Goal: Task Accomplishment & Management: Complete application form

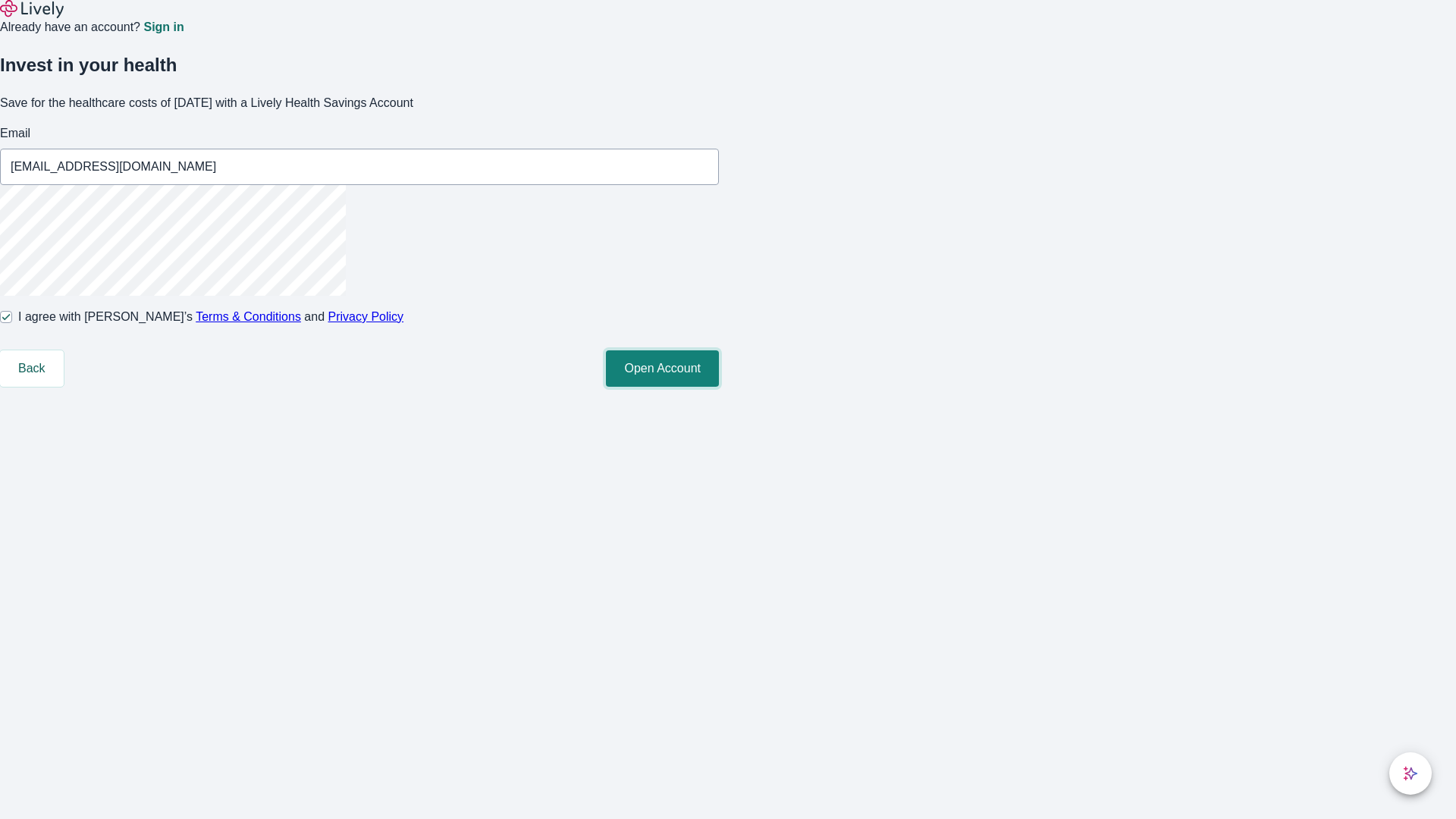
click at [719, 387] on button "Open Account" at bounding box center [662, 368] width 113 height 37
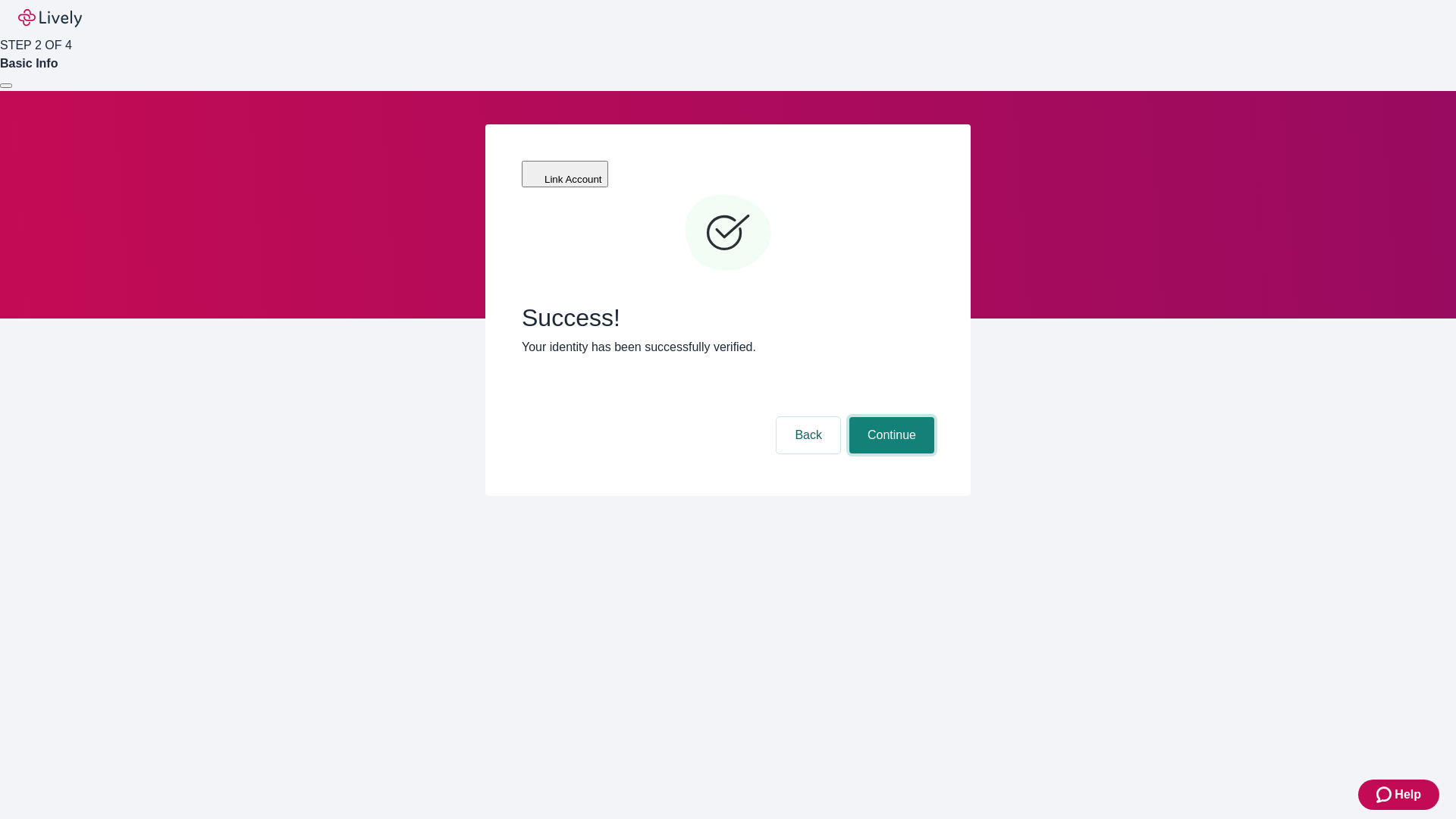
click at [890, 417] on button "Continue" at bounding box center [892, 435] width 85 height 37
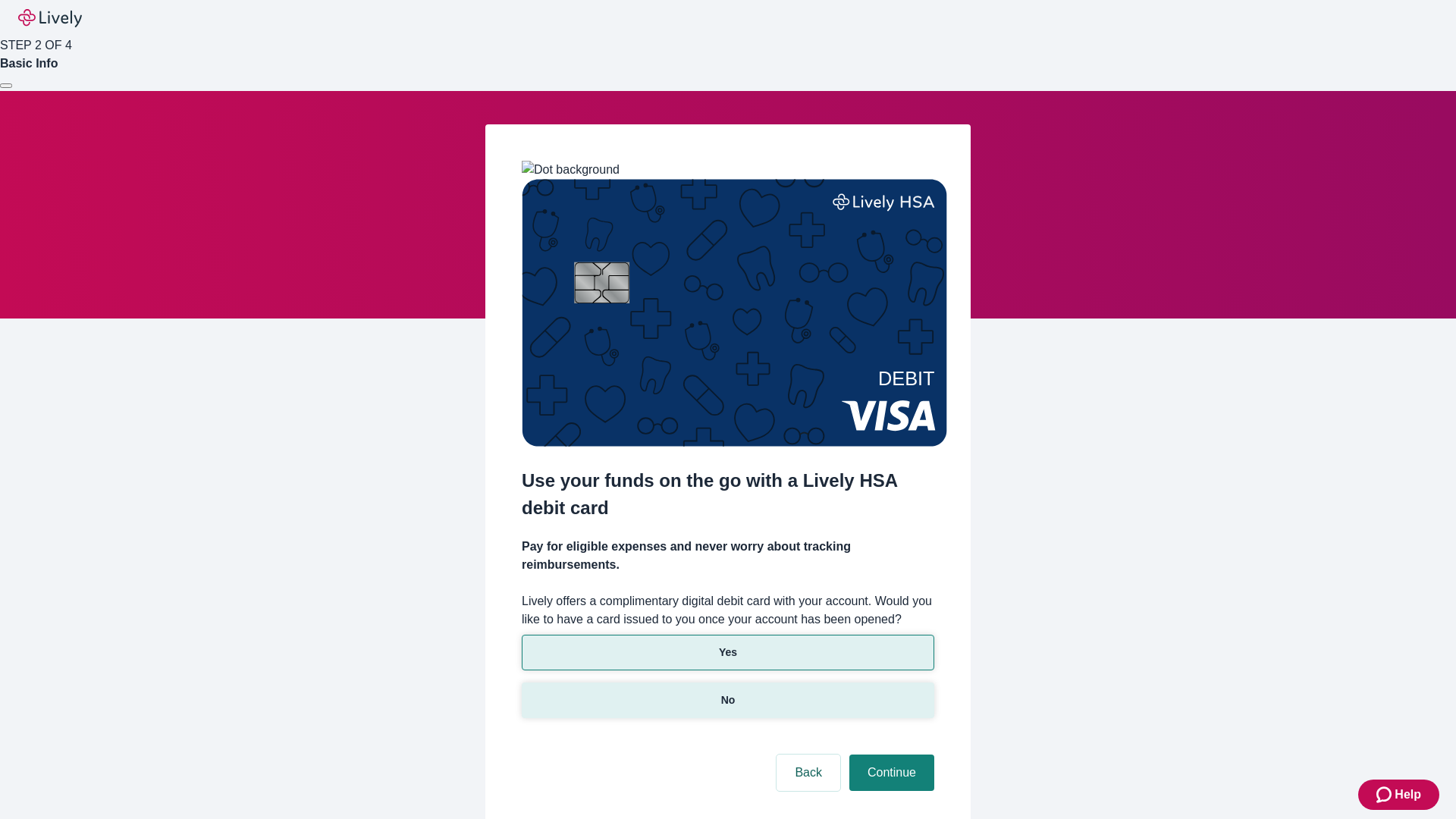
click at [727, 692] on p "No" at bounding box center [728, 700] width 14 height 16
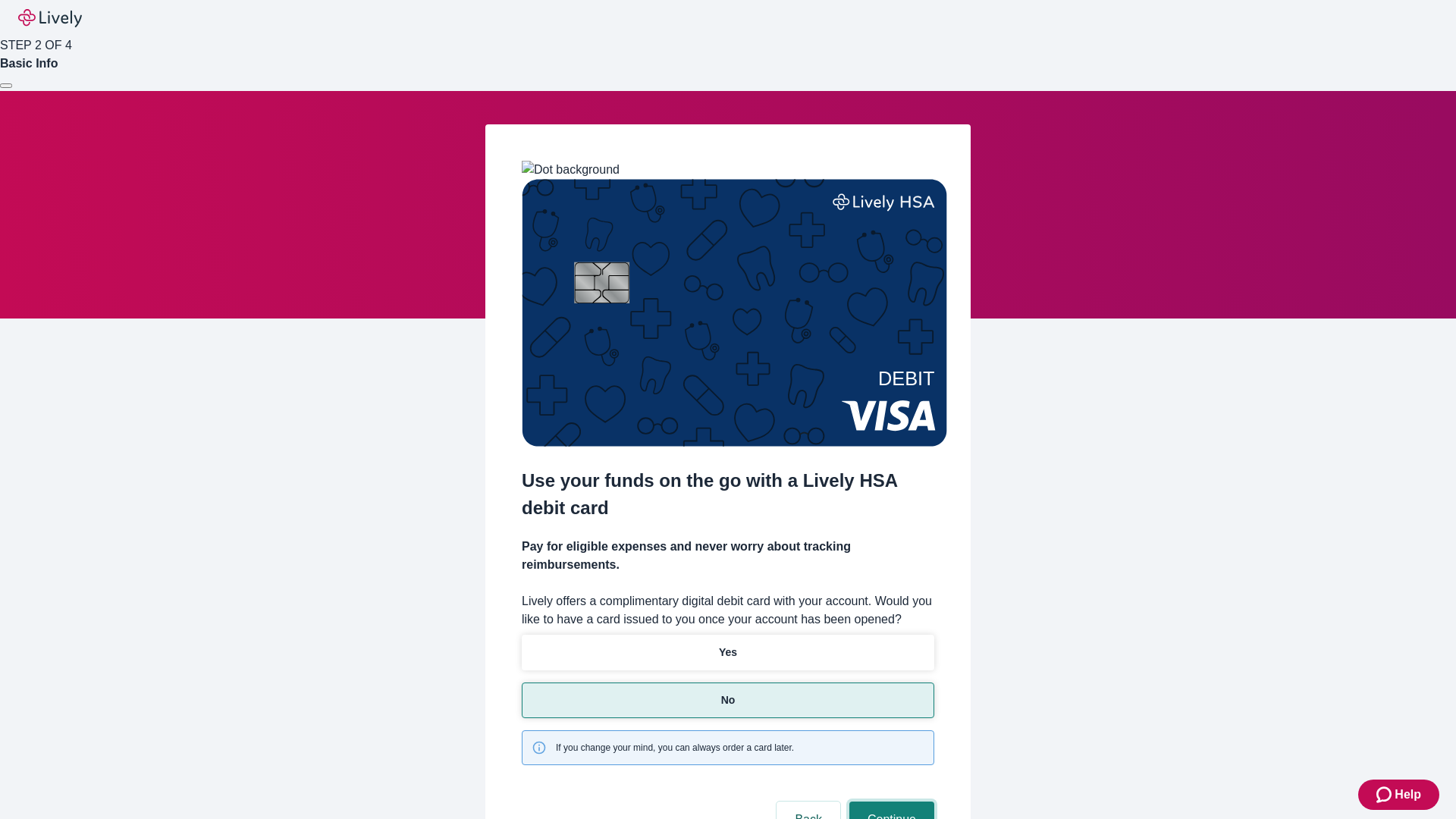
click at [890, 801] on button "Continue" at bounding box center [892, 819] width 85 height 37
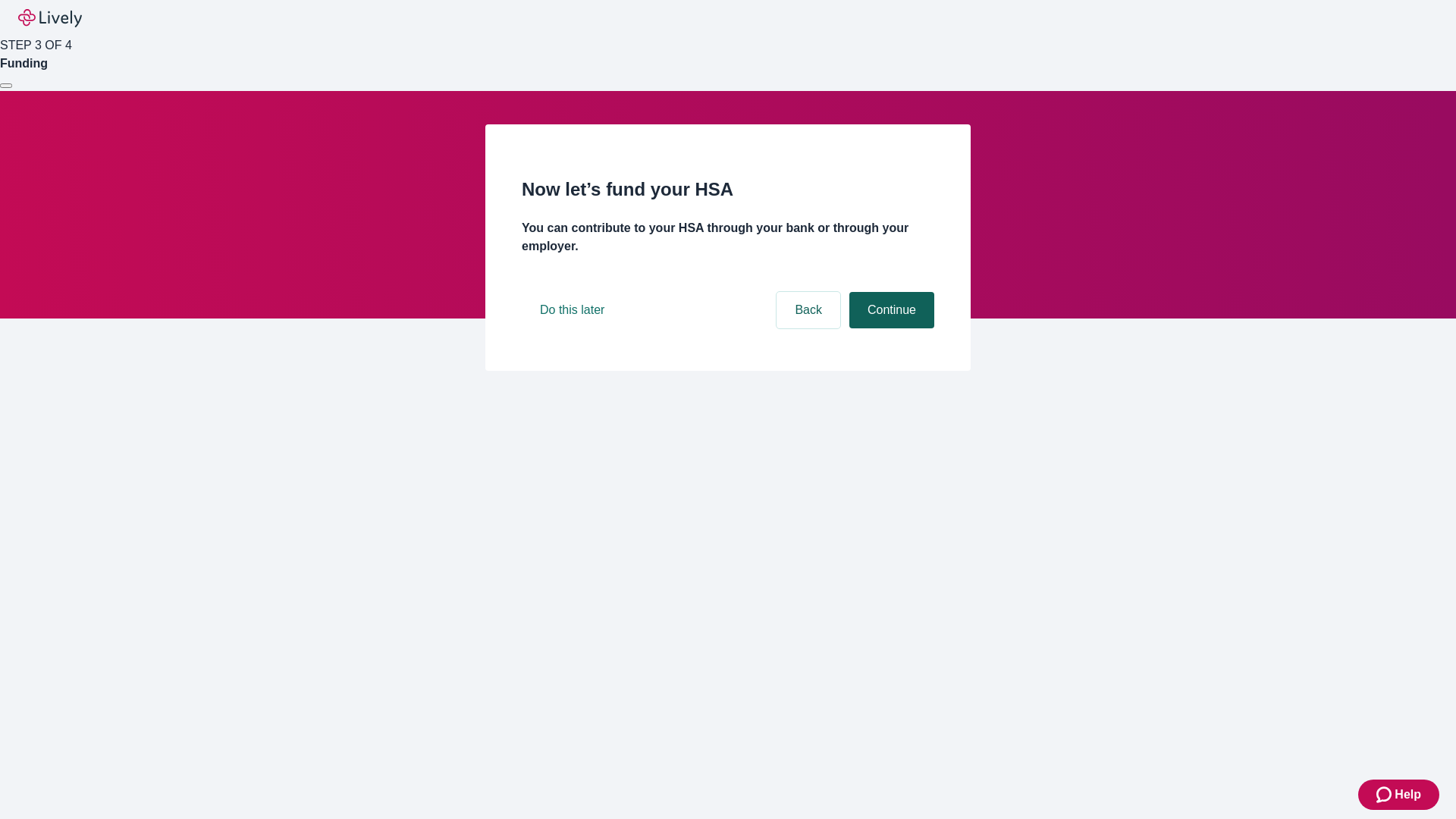
click at [890, 329] on button "Continue" at bounding box center [892, 310] width 85 height 37
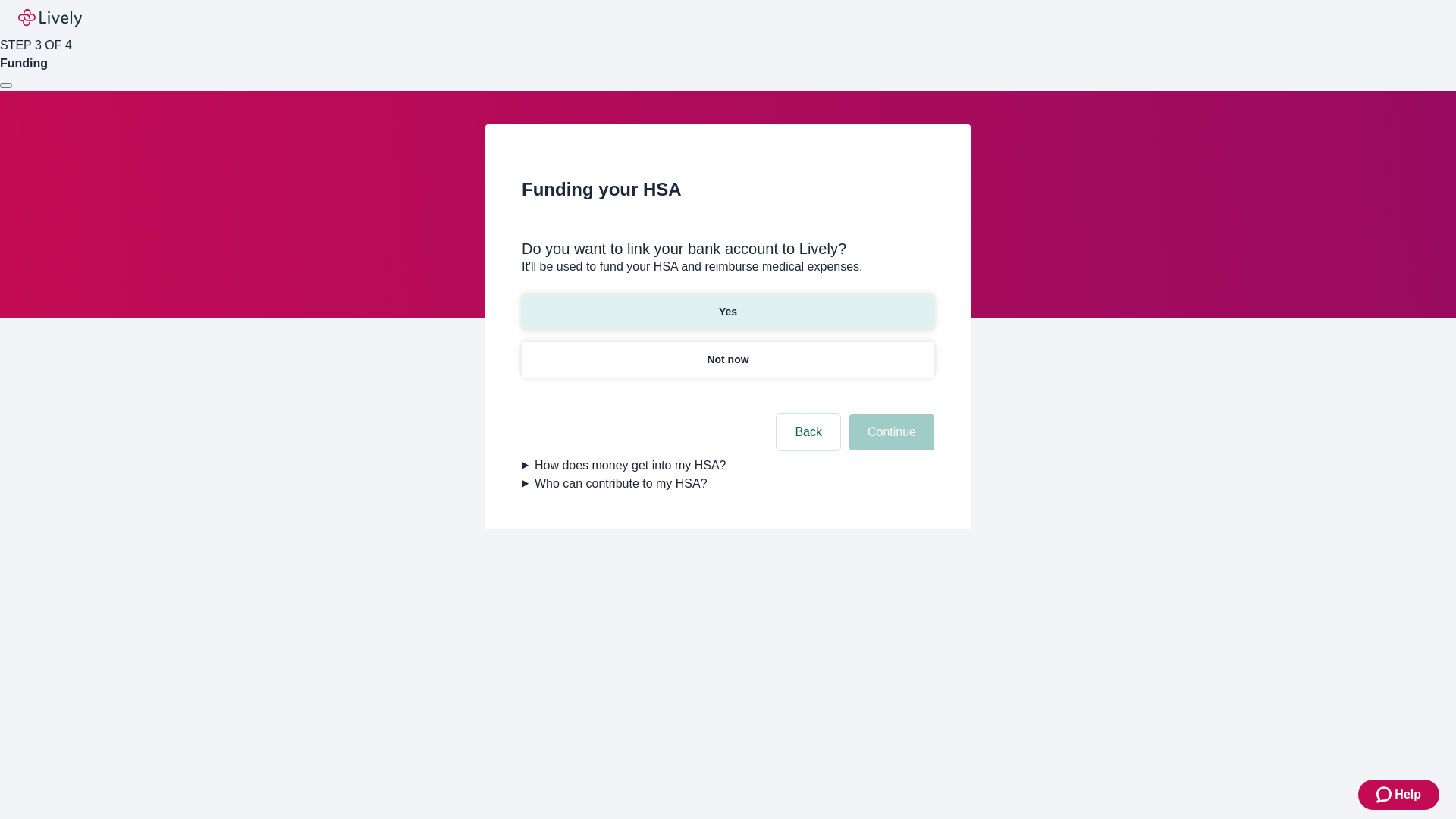
click at [727, 304] on p "Yes" at bounding box center [727, 312] width 18 height 16
click at [890, 414] on button "Continue" at bounding box center [892, 432] width 85 height 37
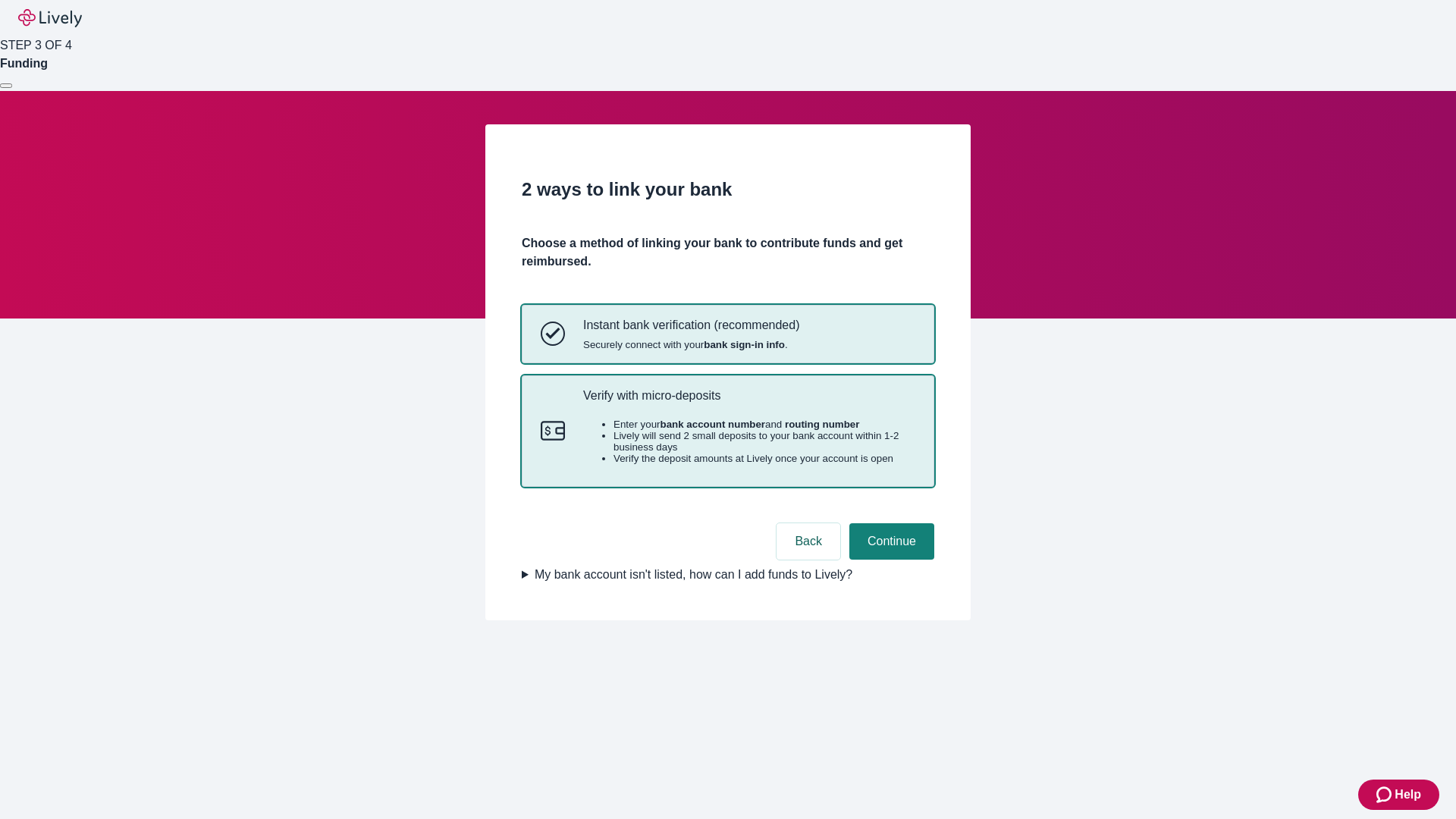
click at [748, 403] on p "Verify with micro-deposits" at bounding box center [749, 395] width 332 height 14
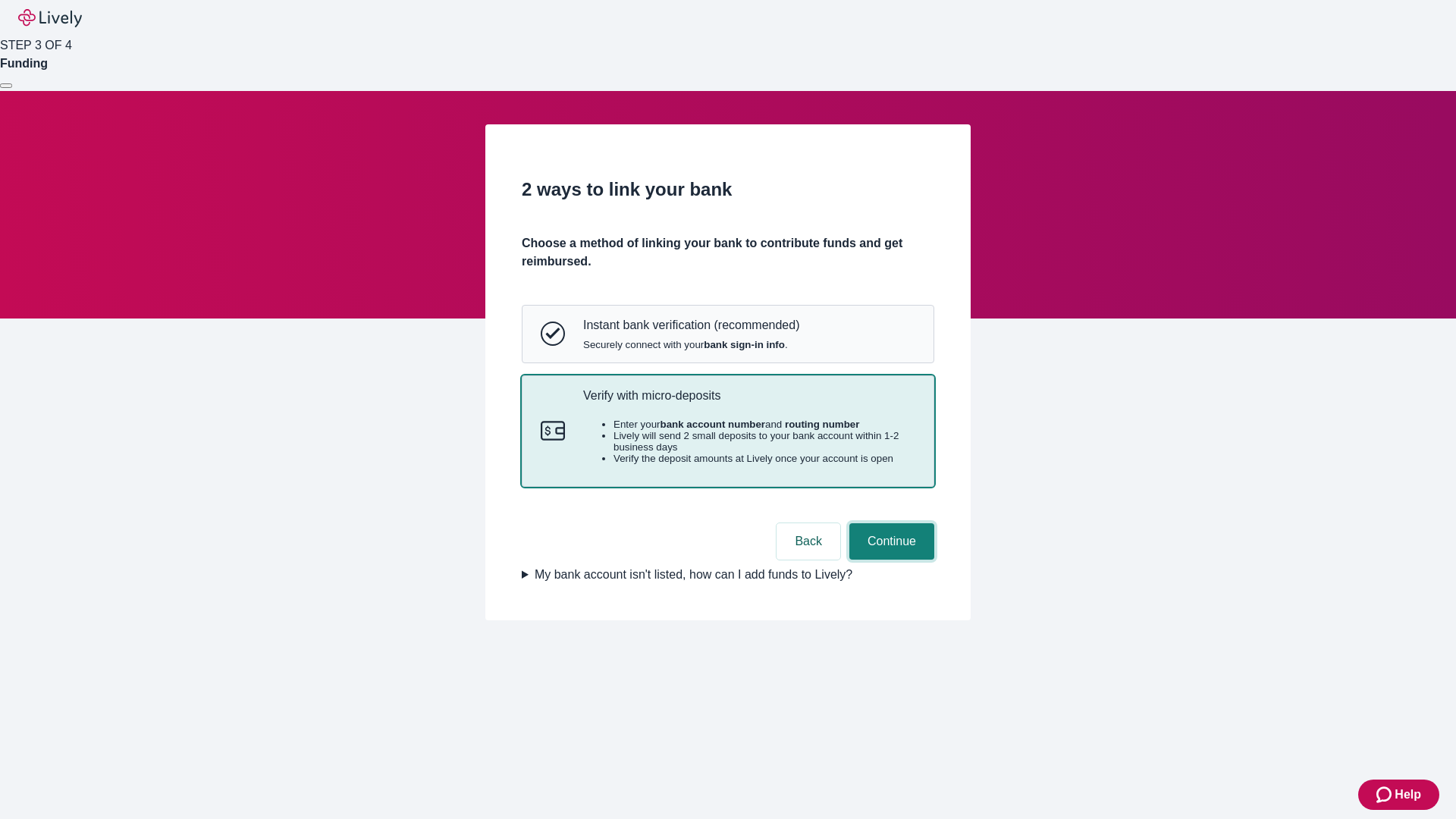
click at [890, 559] on button "Continue" at bounding box center [892, 541] width 85 height 37
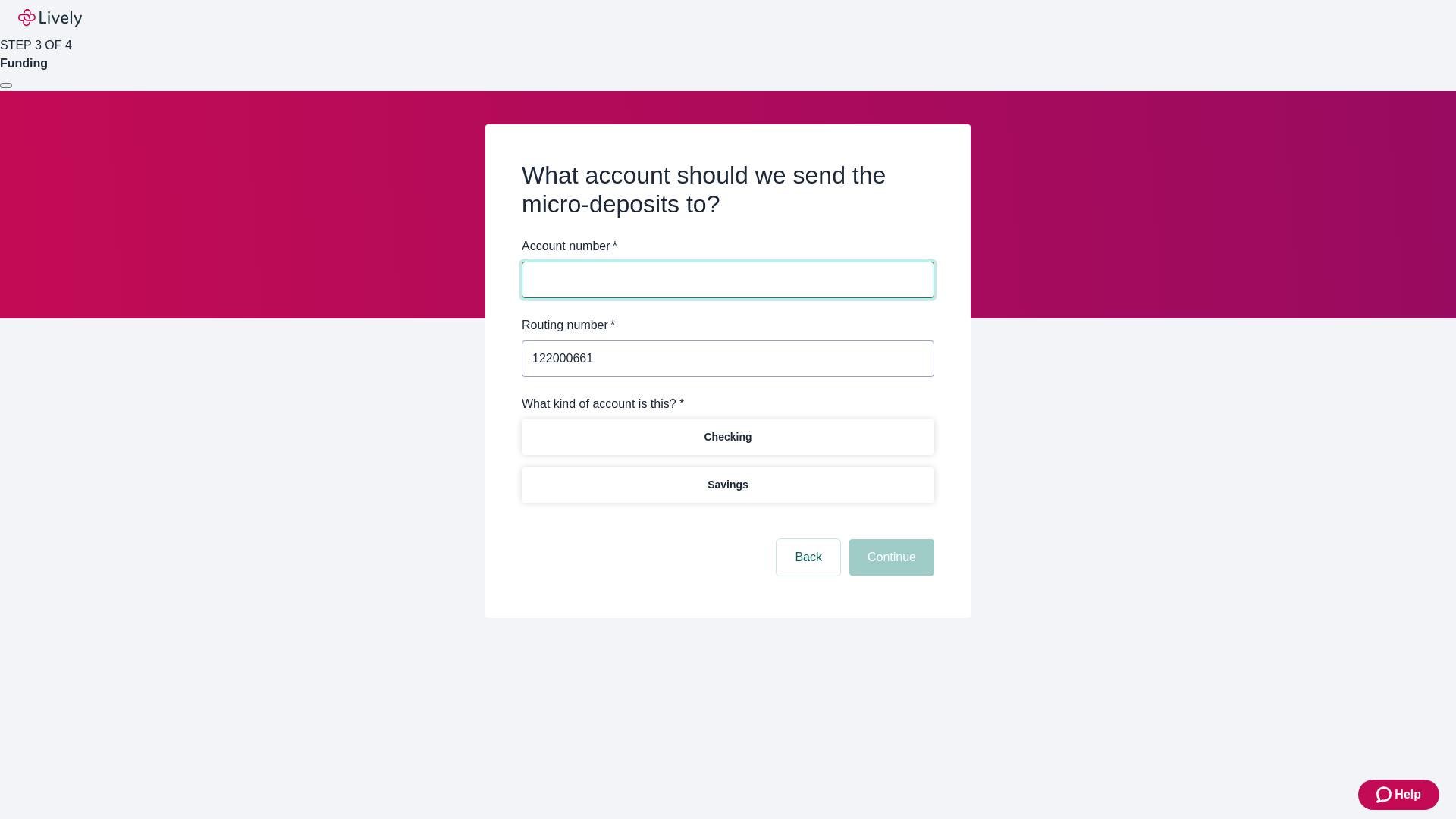
type input "122000661"
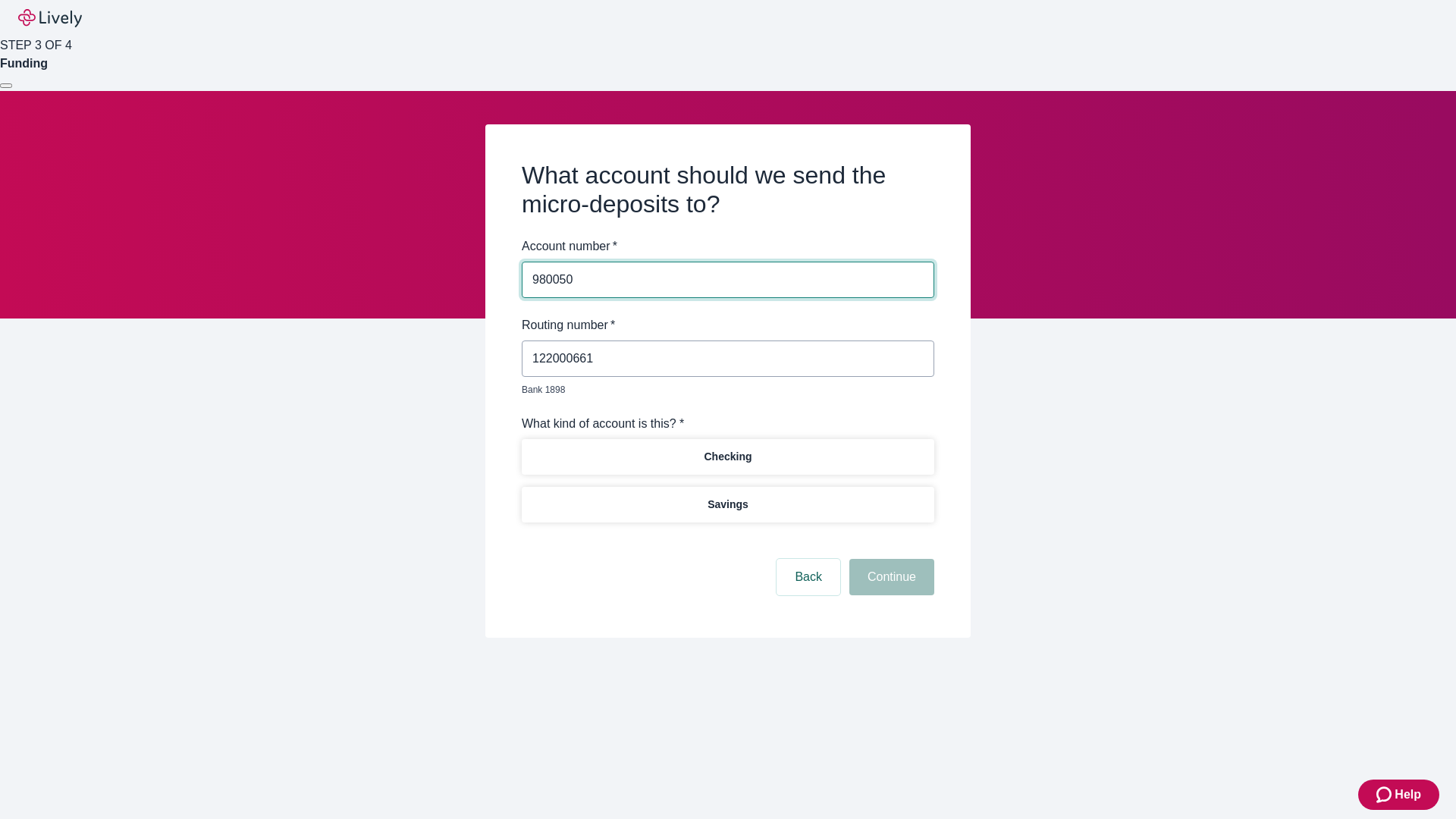
type input "980050"
click at [727, 449] on p "Checking" at bounding box center [728, 456] width 48 height 16
click at [890, 559] on button "Continue" at bounding box center [892, 576] width 85 height 37
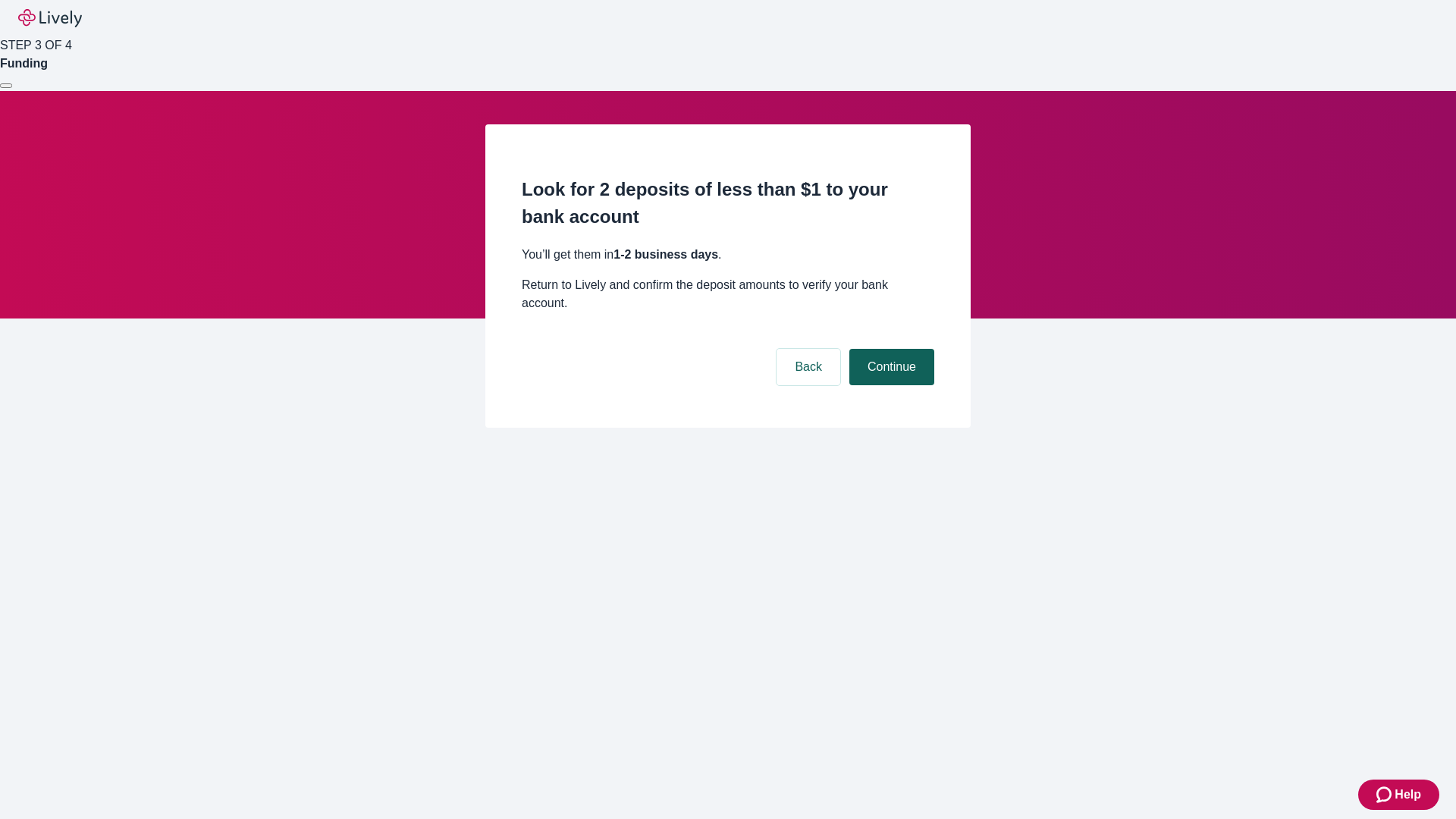
click at [890, 349] on button "Continue" at bounding box center [892, 367] width 85 height 37
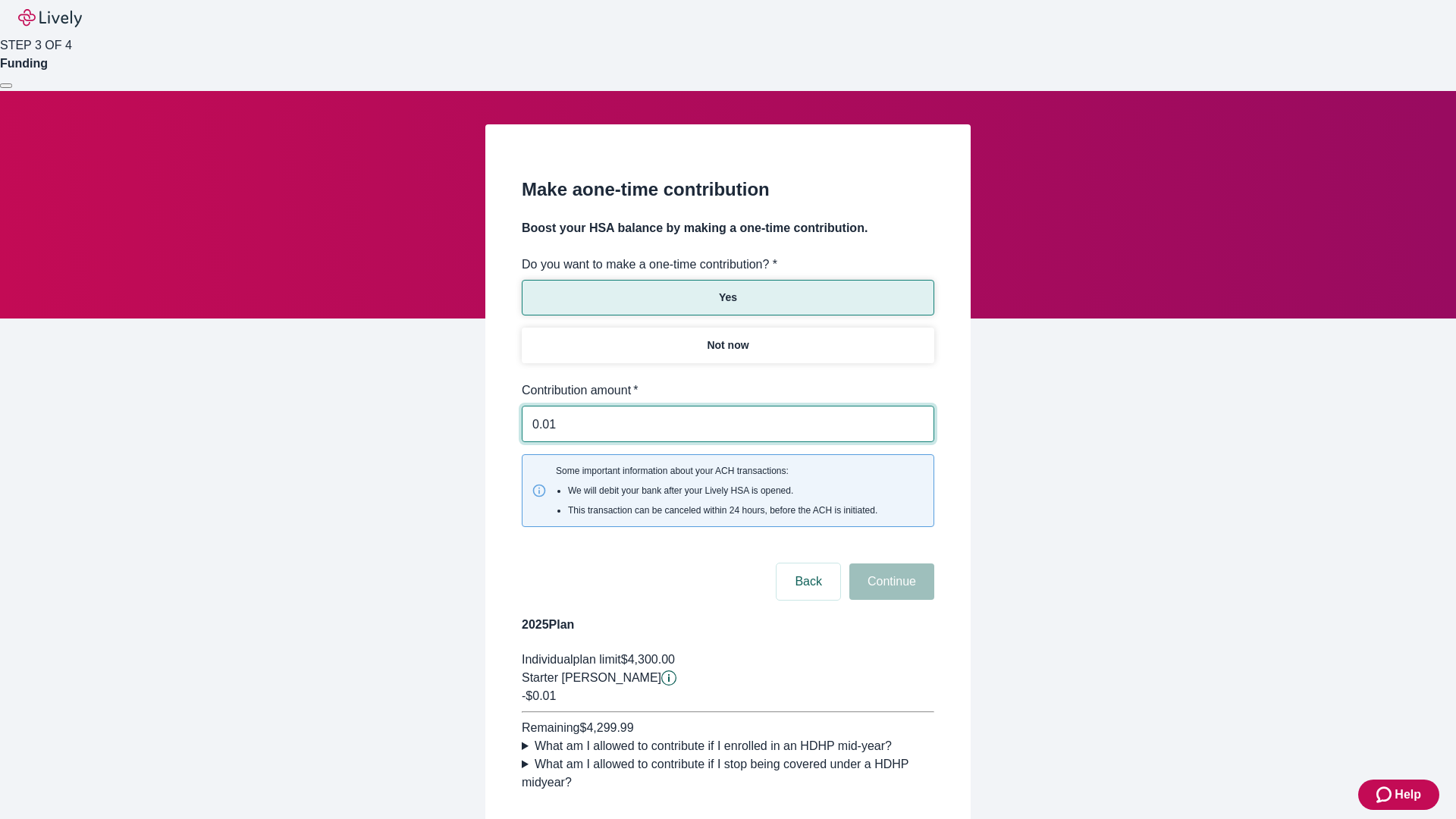
type input "0.01"
click at [890, 564] on button "Continue" at bounding box center [892, 581] width 85 height 37
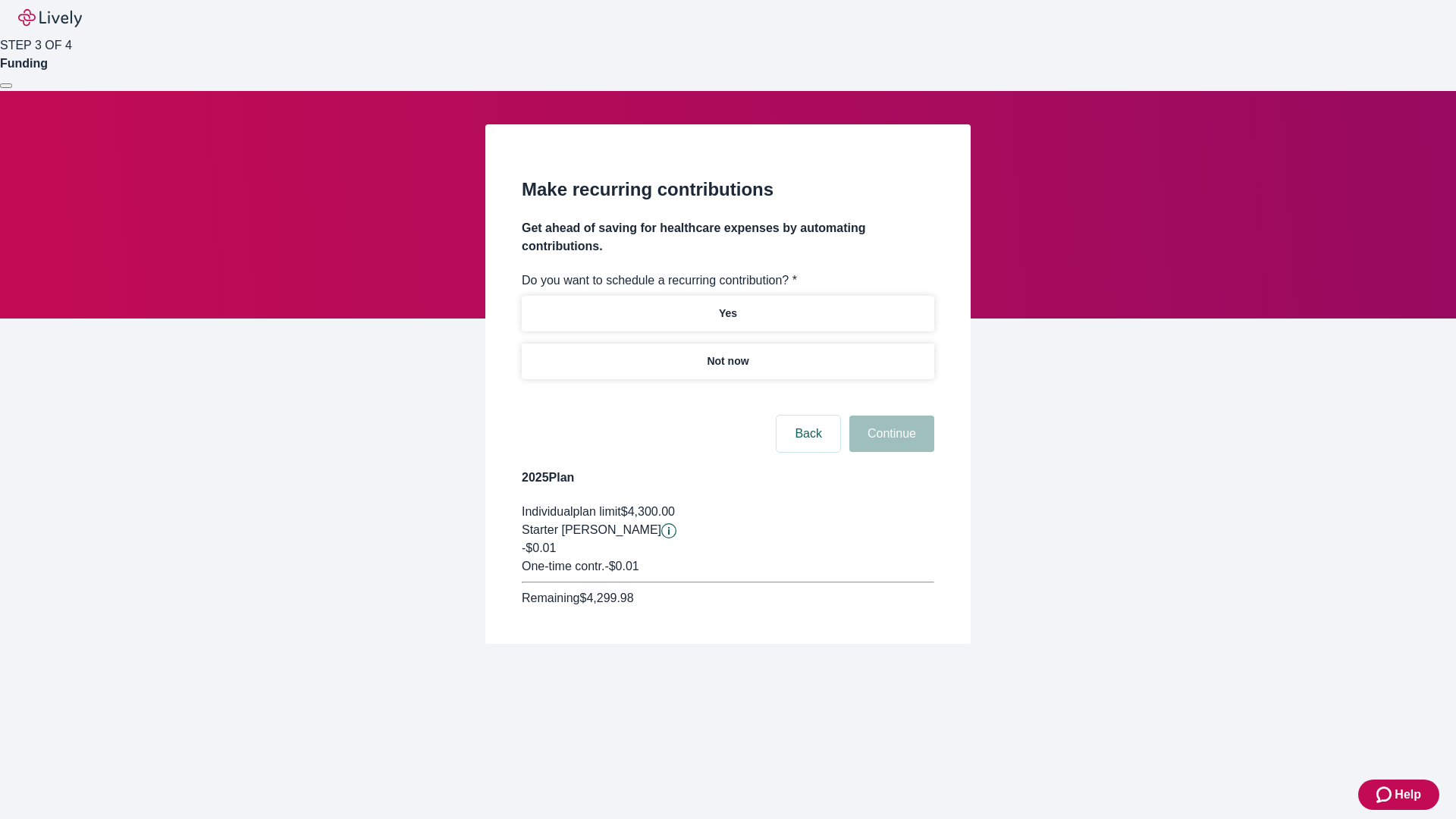
click at [727, 353] on p "Not now" at bounding box center [727, 361] width 42 height 16
click at [890, 415] on button "Continue" at bounding box center [892, 433] width 85 height 37
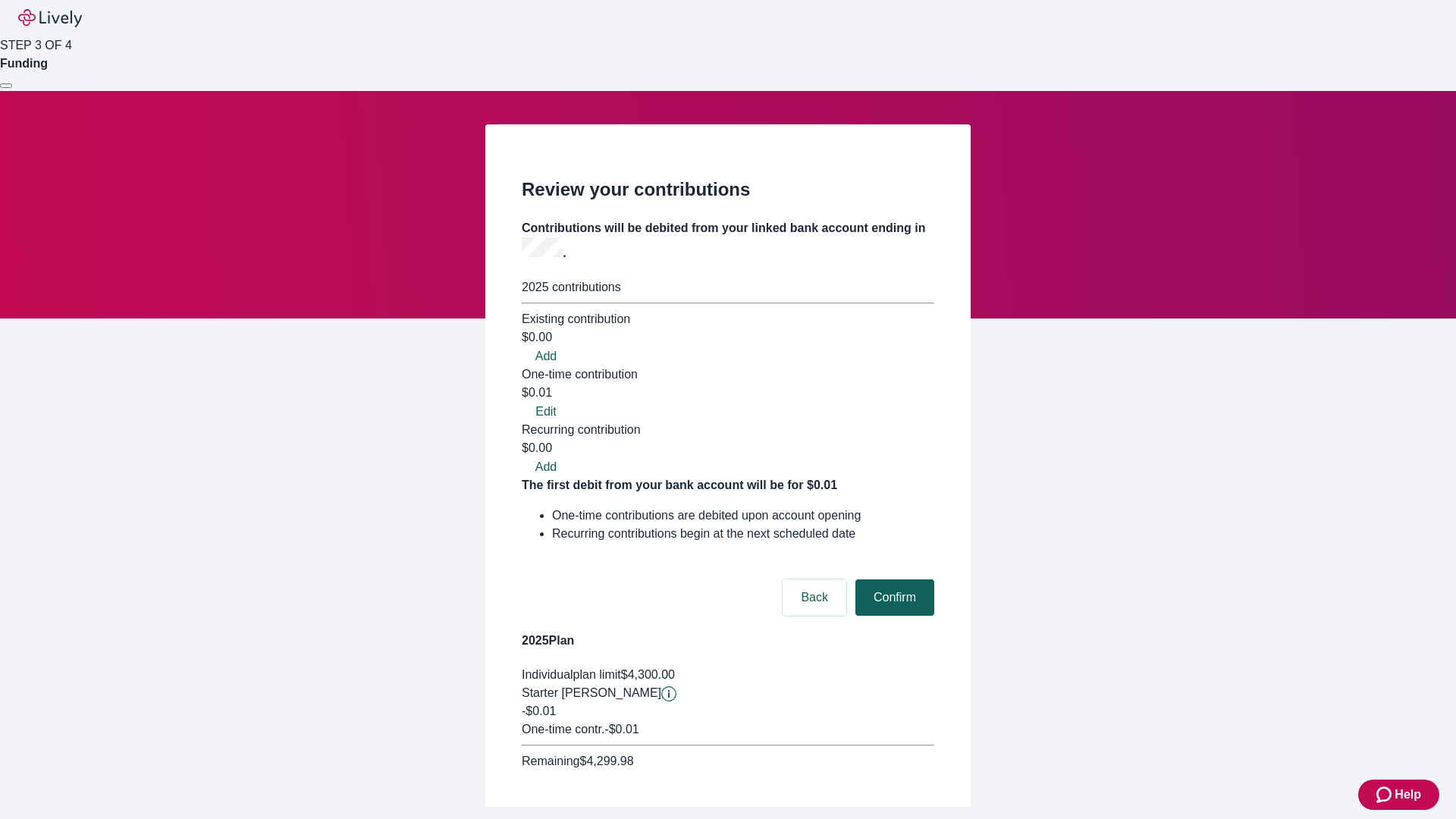
click at [892, 579] on button "Confirm" at bounding box center [895, 597] width 79 height 37
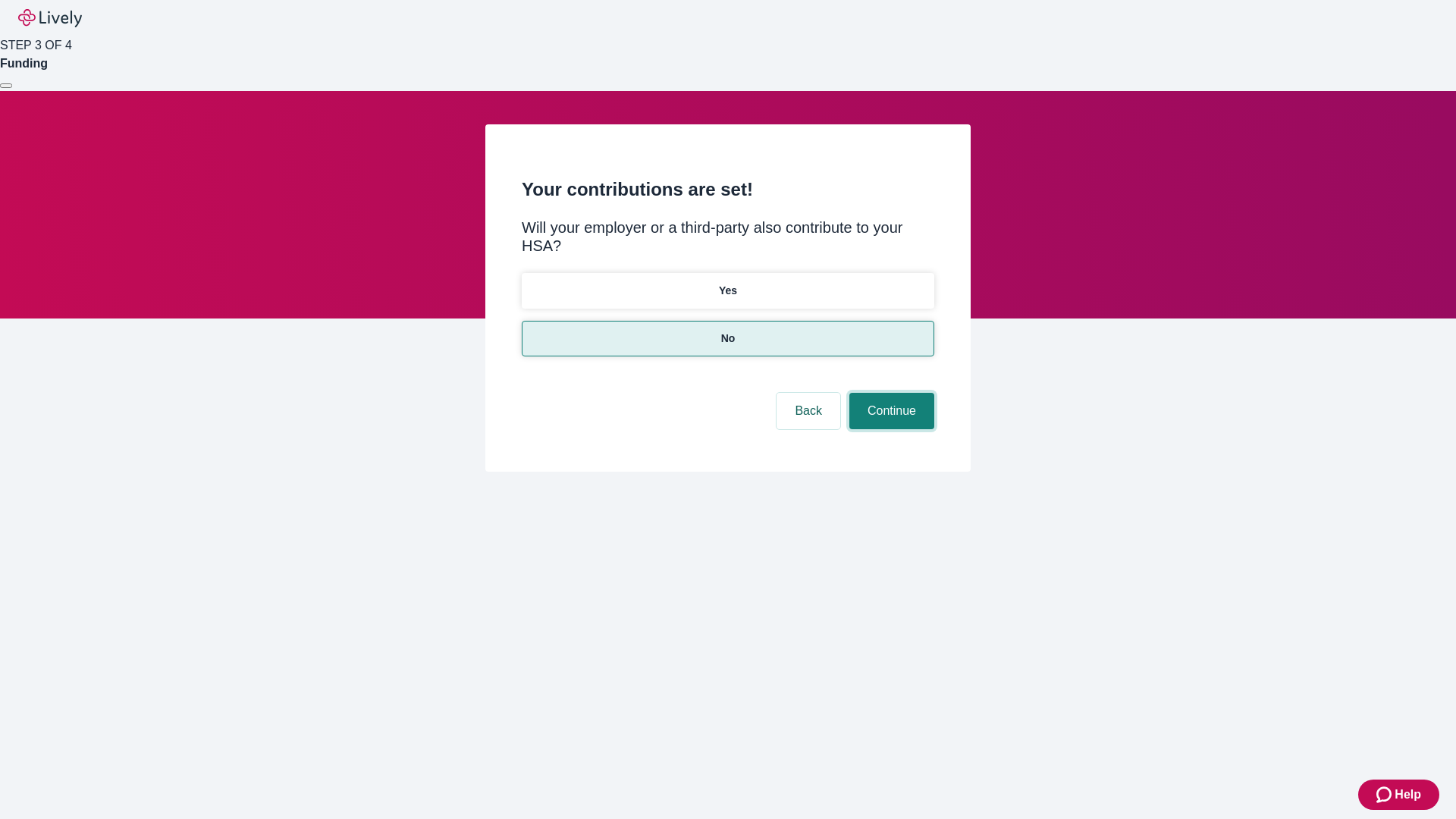
click at [890, 392] on button "Continue" at bounding box center [892, 410] width 85 height 37
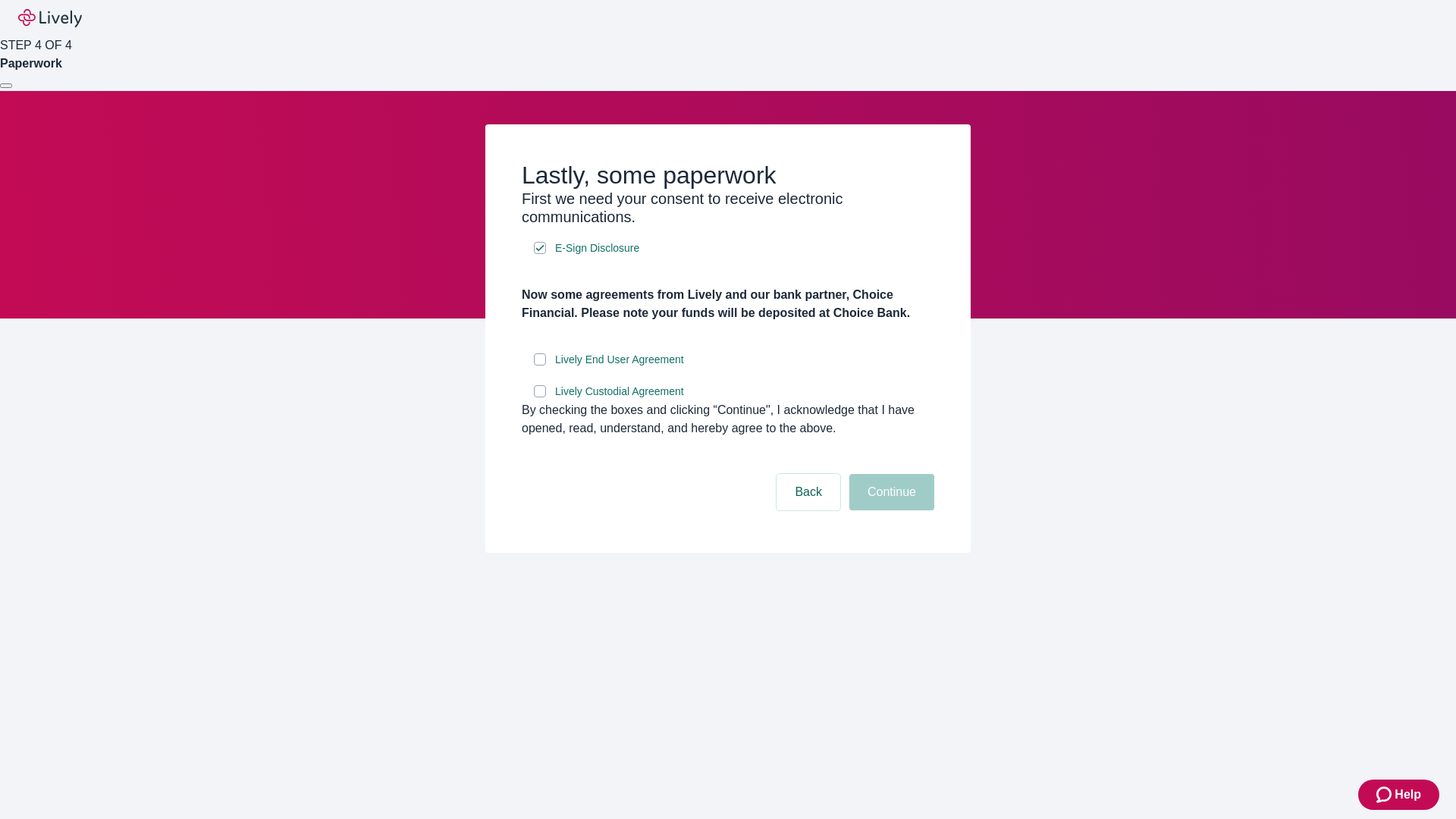
click at [540, 365] on input "Lively End User Agreement" at bounding box center [540, 359] width 12 height 12
checkbox input "true"
click at [540, 398] on input "Lively Custodial Agreement" at bounding box center [540, 391] width 12 height 12
checkbox input "true"
click at [890, 510] on button "Continue" at bounding box center [892, 492] width 85 height 37
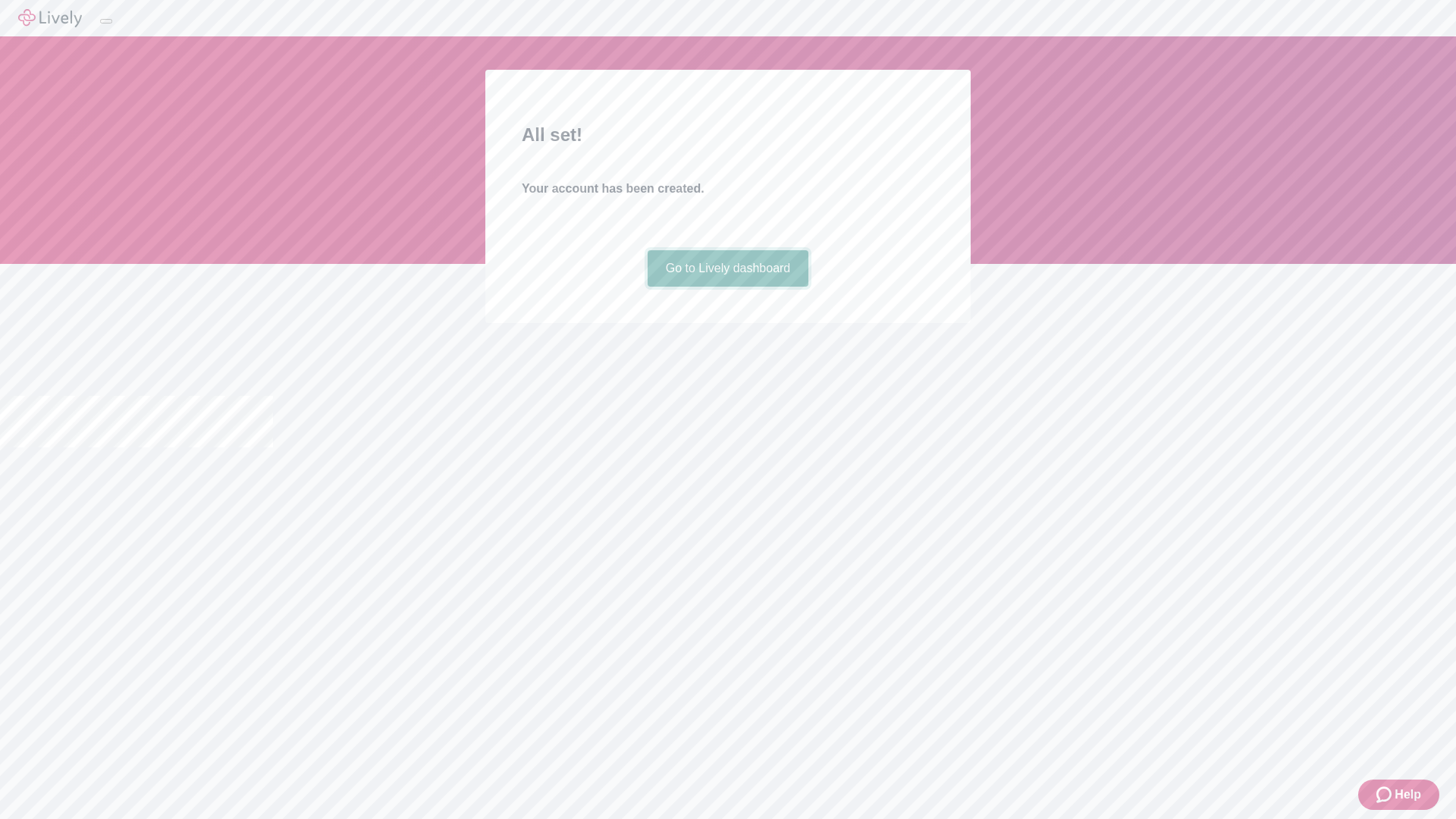
click at [727, 287] on link "Go to Lively dashboard" at bounding box center [729, 268] width 162 height 37
